Goal: Transaction & Acquisition: Obtain resource

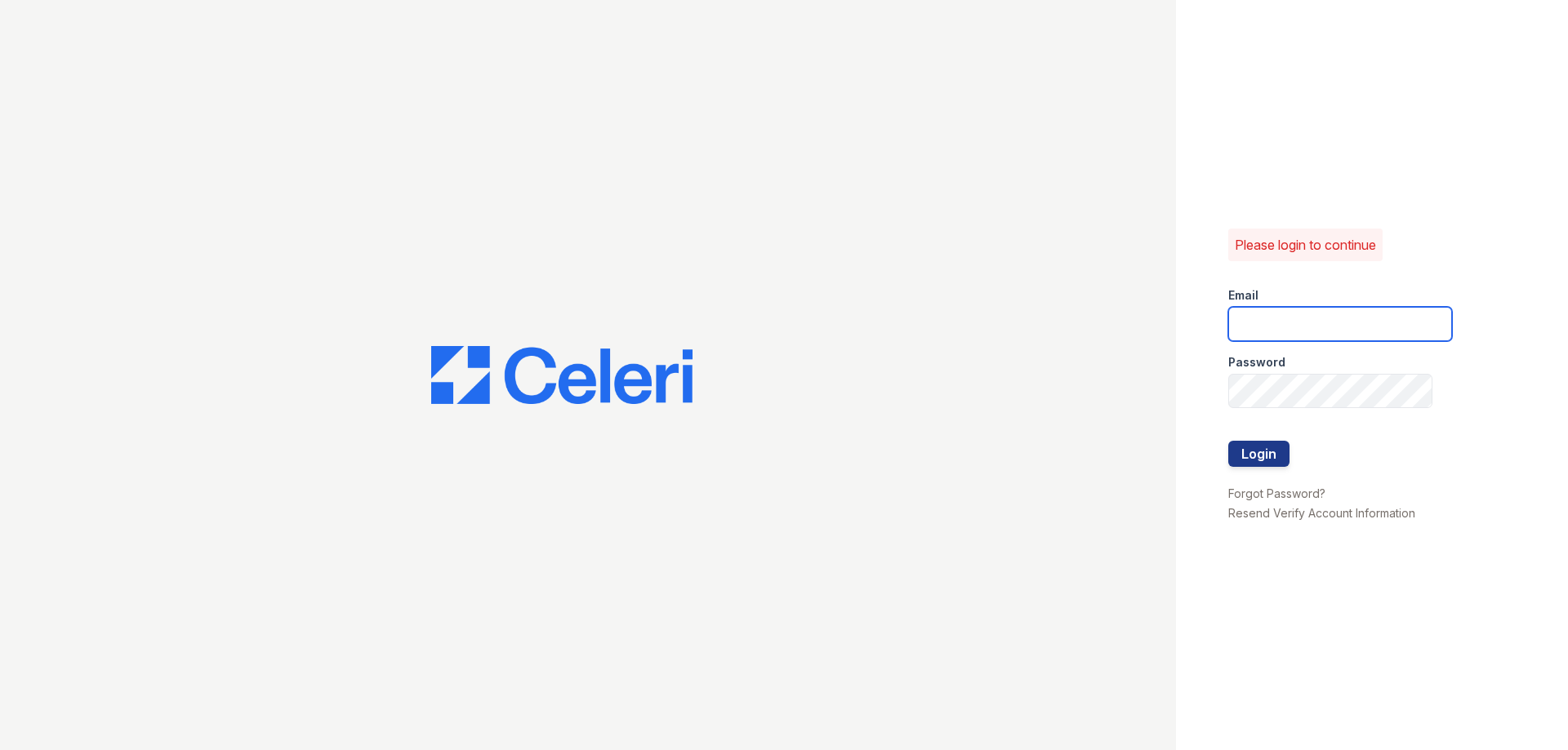
click at [1312, 319] on input "email" at bounding box center [1340, 324] width 224 height 34
type input "[PERSON_NAME][EMAIL_ADDRESS][PERSON_NAME][DOMAIN_NAME]"
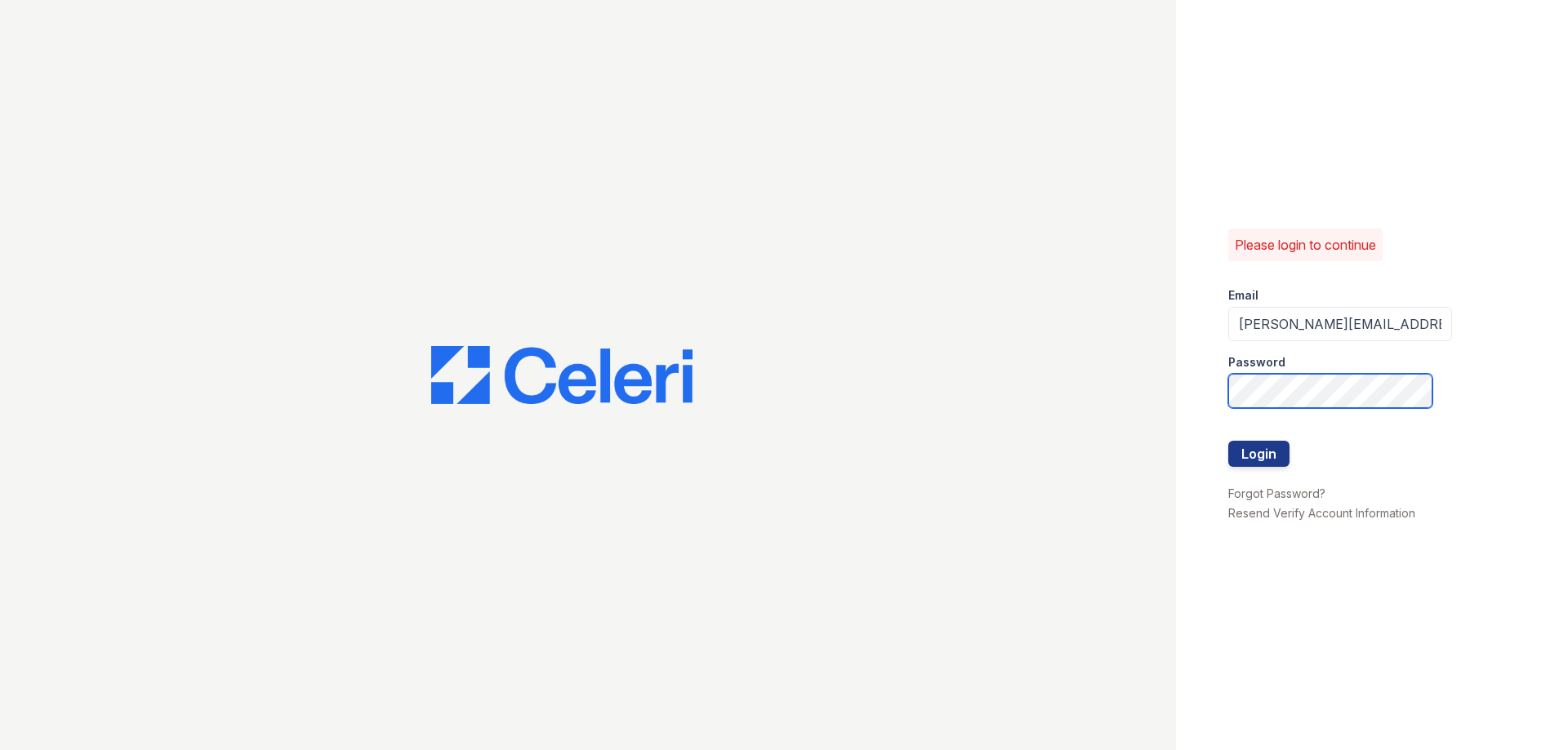
click at [1228, 440] on button "Login" at bounding box center [1259, 454] width 61 height 26
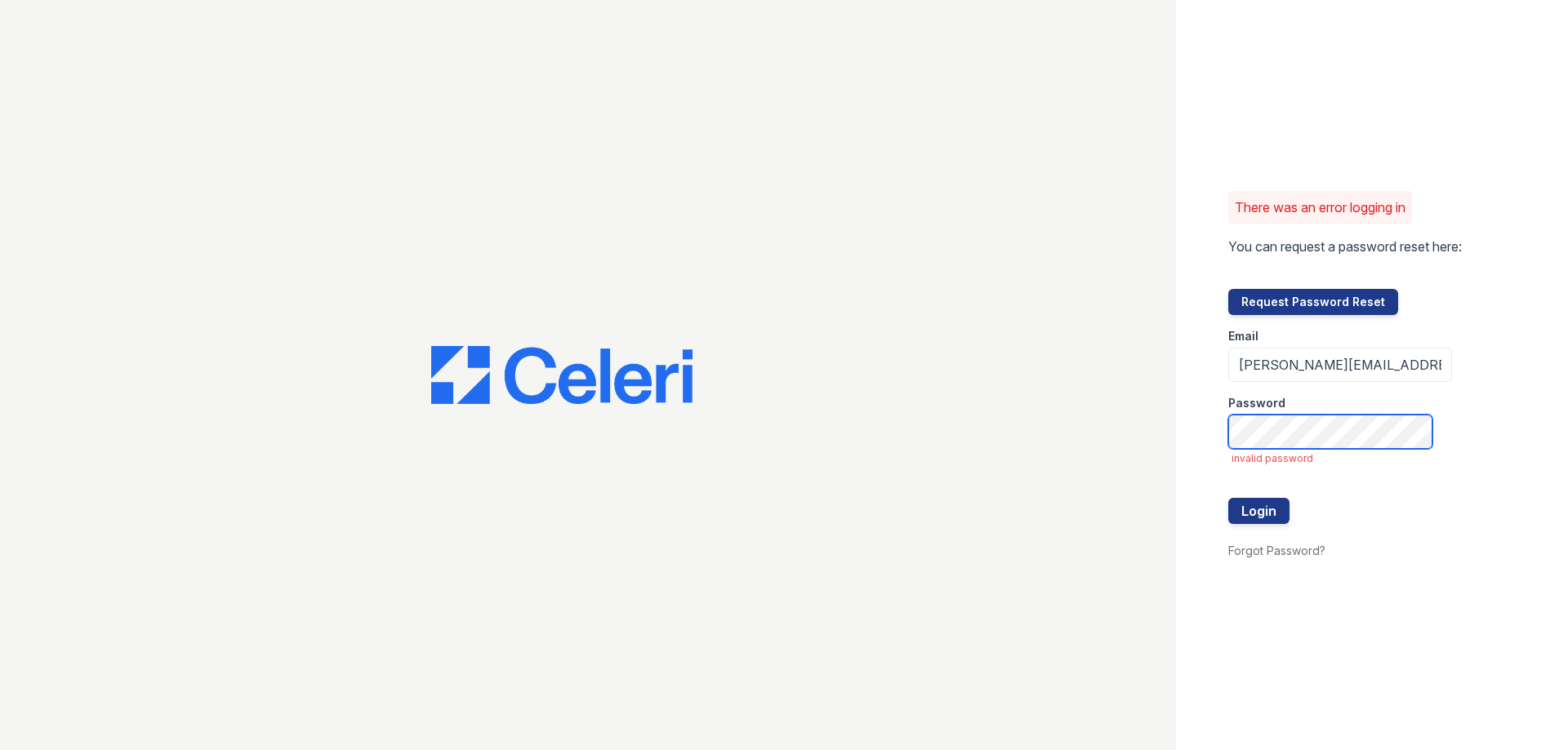
click at [1228, 498] on button "Login" at bounding box center [1259, 511] width 61 height 26
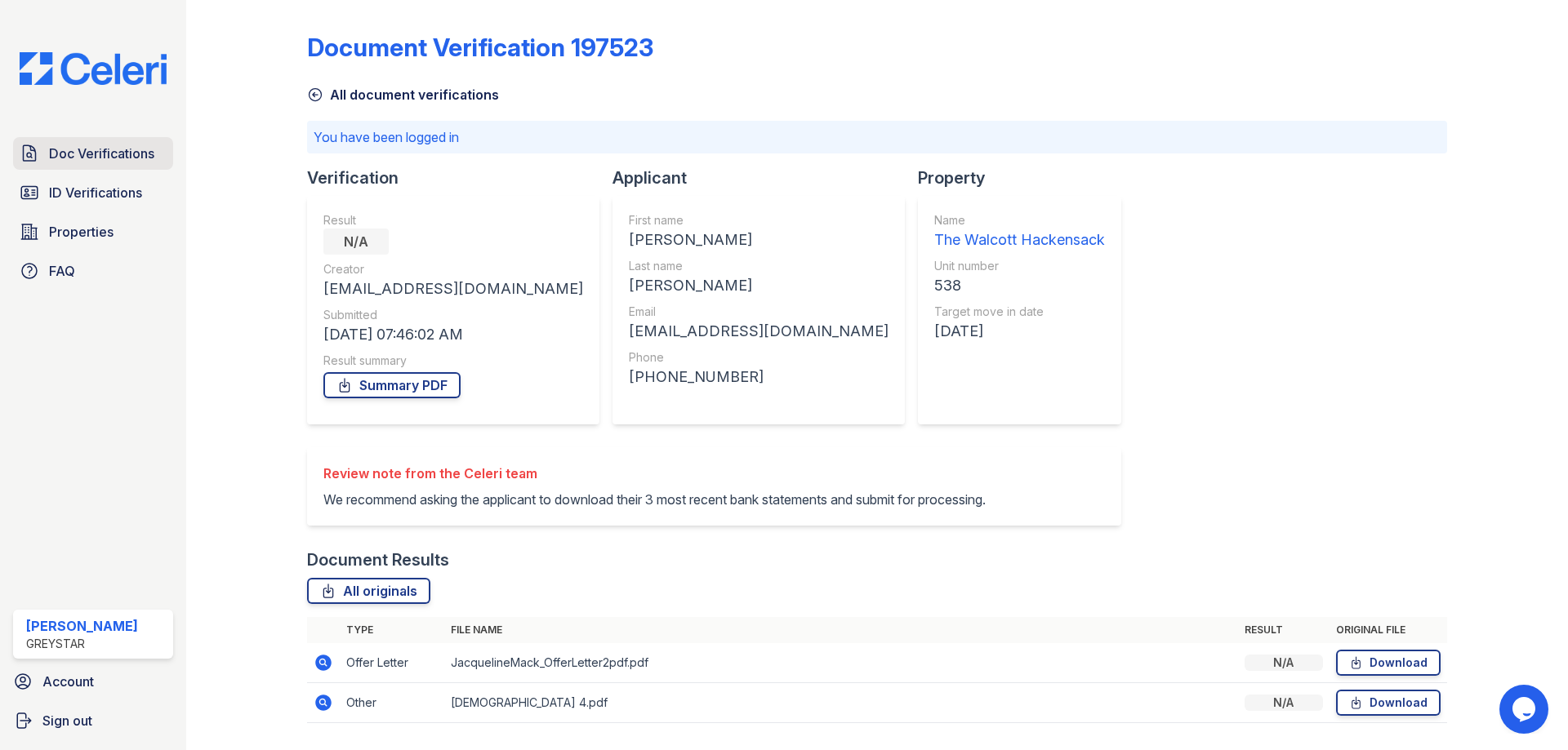
click at [82, 163] on span "Doc Verifications" at bounding box center [101, 154] width 105 height 20
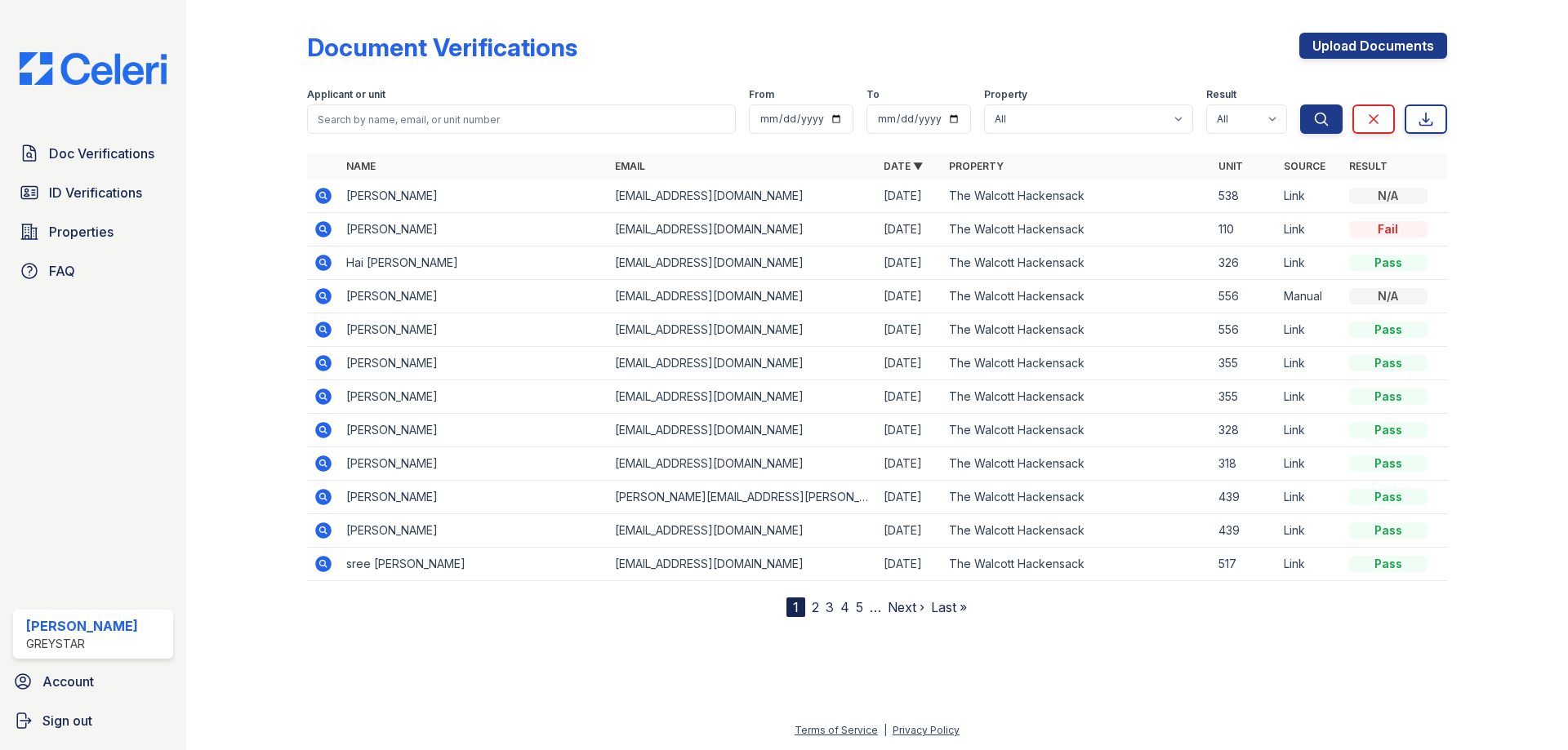
click at [325, 262] on icon at bounding box center [324, 263] width 20 height 20
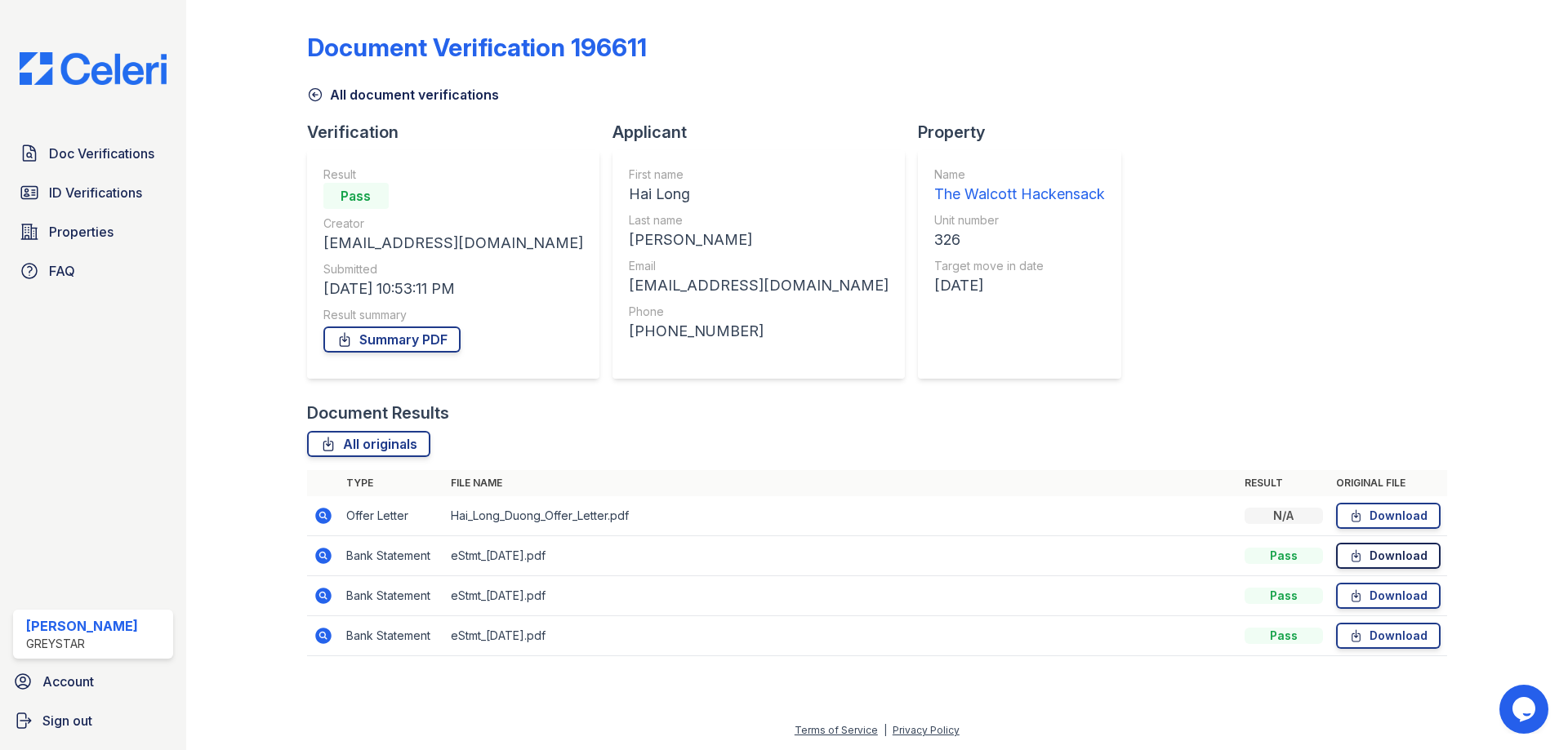
click at [1405, 564] on link "Download" at bounding box center [1388, 556] width 104 height 26
click at [1376, 512] on link "Download" at bounding box center [1388, 516] width 104 height 26
click at [74, 166] on link "Doc Verifications" at bounding box center [93, 153] width 160 height 32
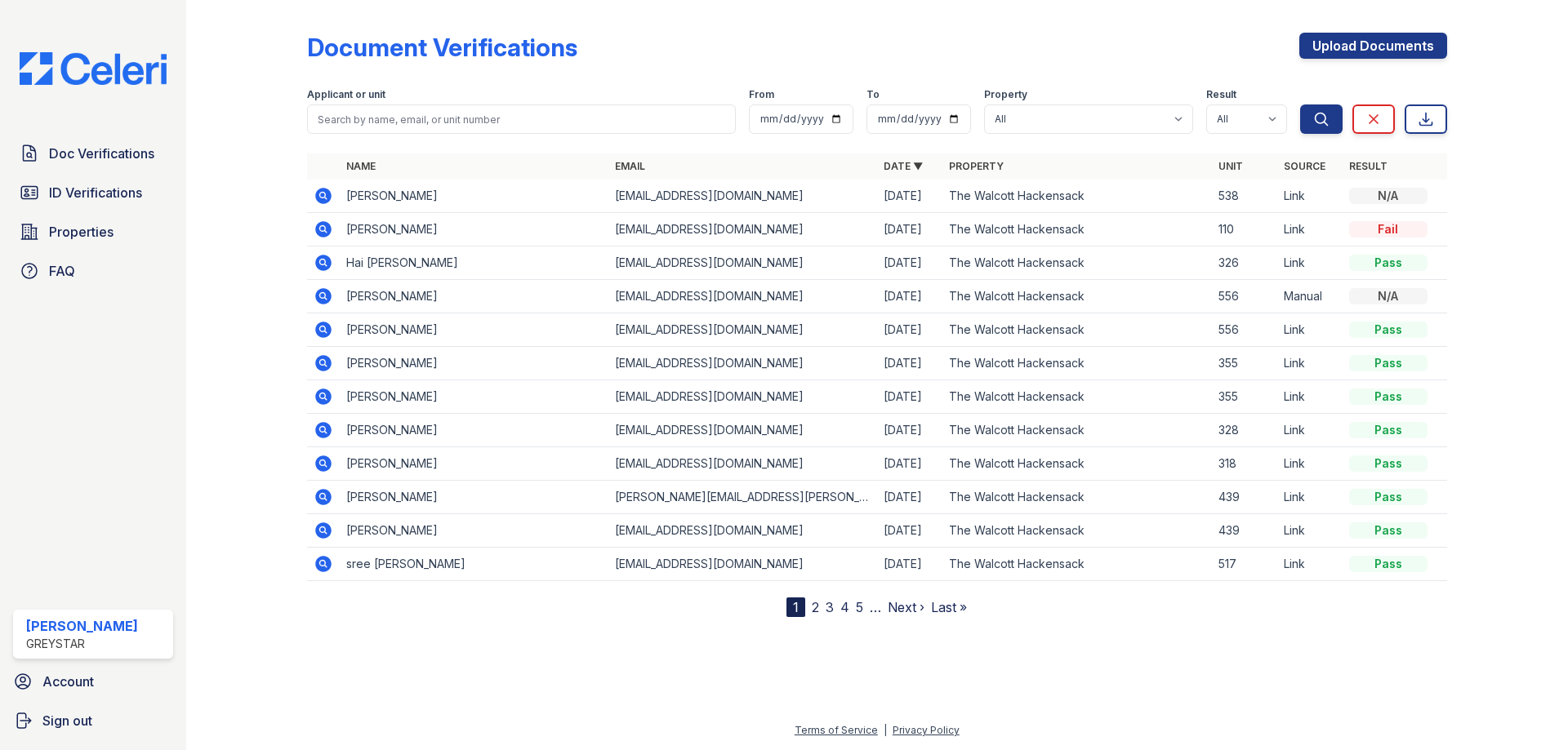
click at [326, 521] on icon at bounding box center [324, 531] width 20 height 20
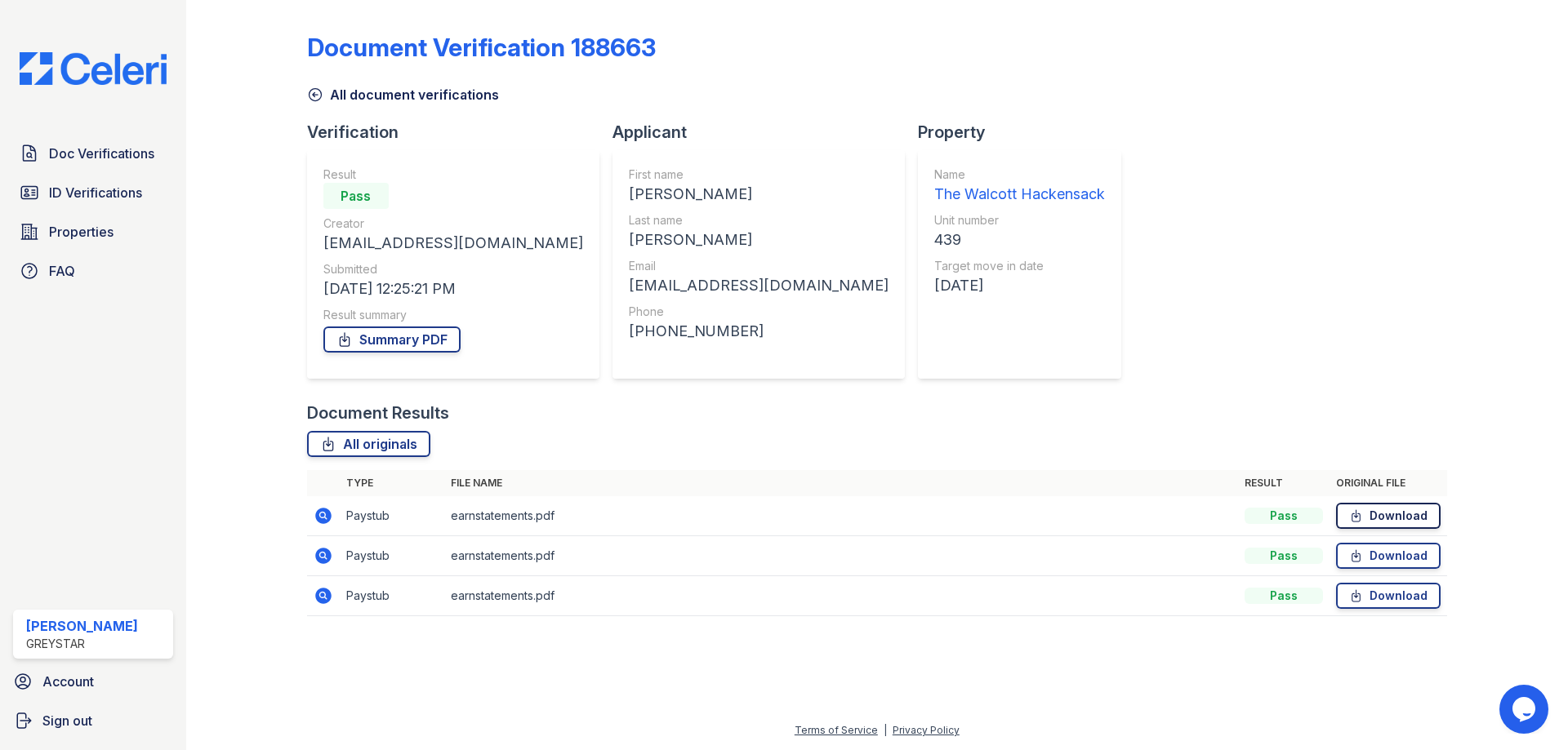
click at [1416, 507] on link "Download" at bounding box center [1388, 516] width 104 height 26
click at [1359, 555] on icon at bounding box center [1356, 556] width 14 height 17
